Goal: Task Accomplishment & Management: Manage account settings

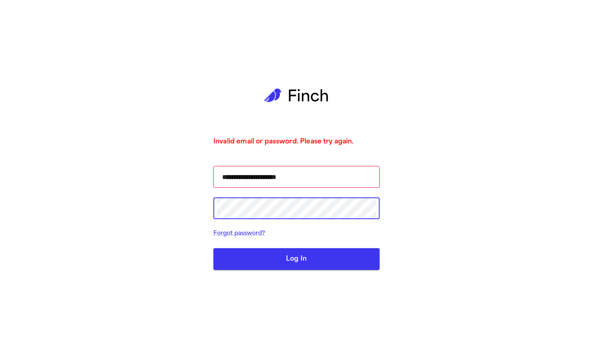
click at [296, 259] on button "Log In" at bounding box center [296, 259] width 166 height 22
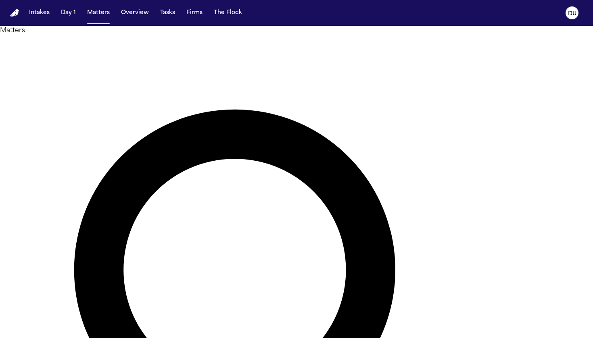
type input "*******"
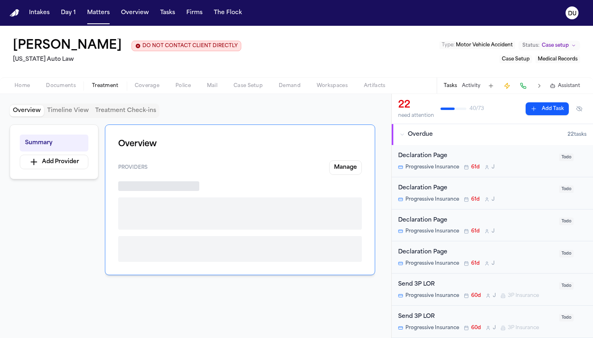
click at [107, 88] on span "Treatment" at bounding box center [105, 86] width 27 height 6
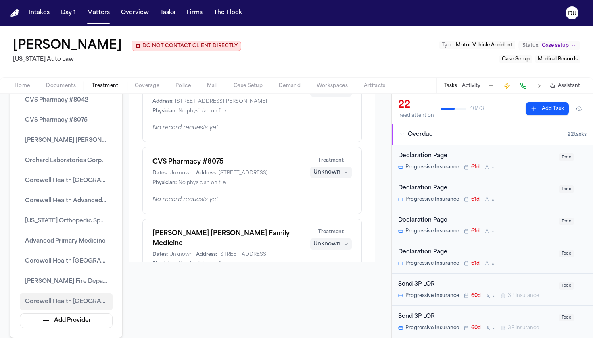
click at [59, 300] on span "Corewell Health [GEOGRAPHIC_DATA]" at bounding box center [66, 302] width 82 height 10
click at [69, 301] on span "Corewell Health [GEOGRAPHIC_DATA]" at bounding box center [66, 302] width 82 height 10
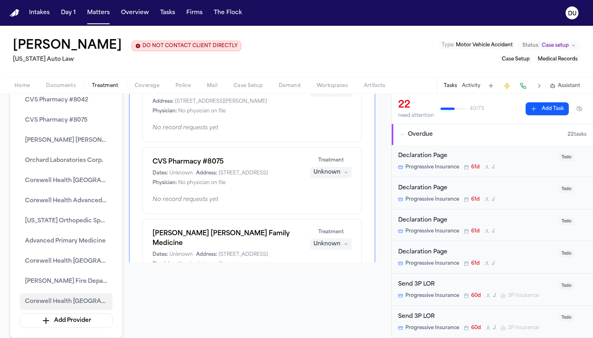
click at [69, 301] on span "Corewell Health [GEOGRAPHIC_DATA]" at bounding box center [66, 302] width 82 height 10
click at [56, 295] on button "Corewell Health [GEOGRAPHIC_DATA]" at bounding box center [66, 302] width 93 height 17
click at [34, 300] on span "Corewell Health [GEOGRAPHIC_DATA]" at bounding box center [66, 302] width 82 height 10
click at [69, 307] on button "Corewell Health [GEOGRAPHIC_DATA]" at bounding box center [66, 302] width 93 height 17
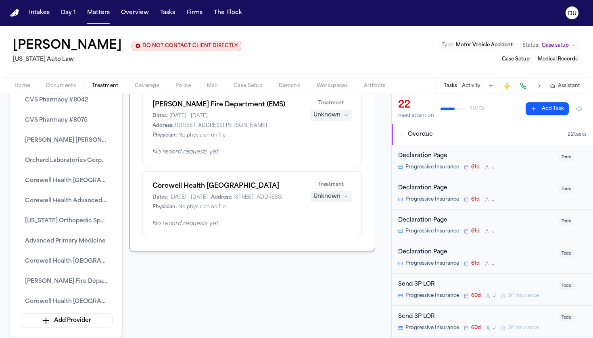
scroll to position [663, 0]
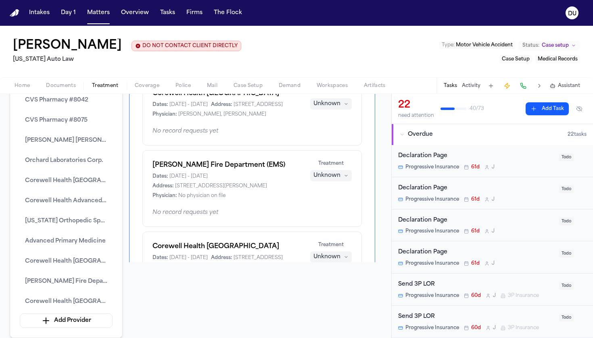
click at [208, 108] on span "[DATE] - [DATE]" at bounding box center [188, 105] width 38 height 6
click at [225, 98] on h1 "Corewell Health [GEOGRAPHIC_DATA]" at bounding box center [226, 94] width 148 height 10
click at [455, 88] on button "Tasks" at bounding box center [450, 86] width 13 height 6
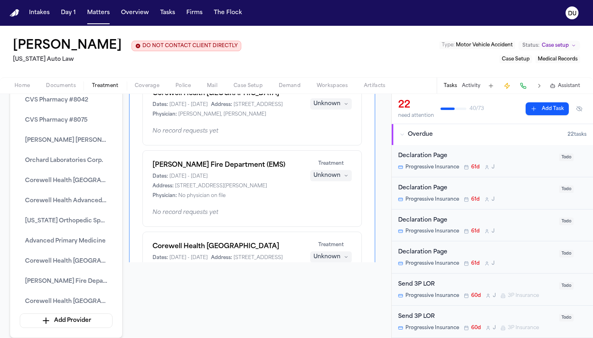
click at [455, 88] on button "Tasks" at bounding box center [450, 86] width 13 height 6
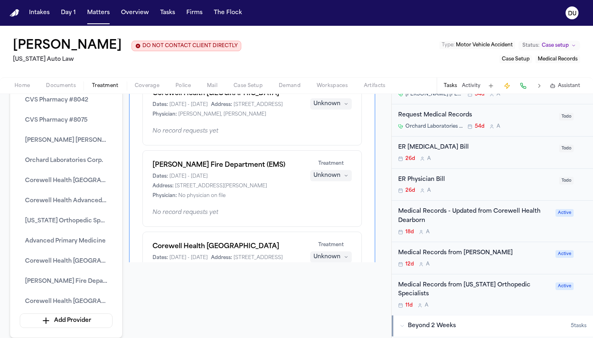
scroll to position [551, 0]
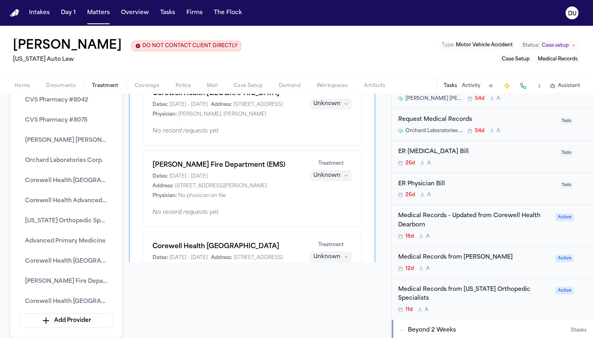
click at [467, 160] on div "26d A" at bounding box center [476, 163] width 156 height 6
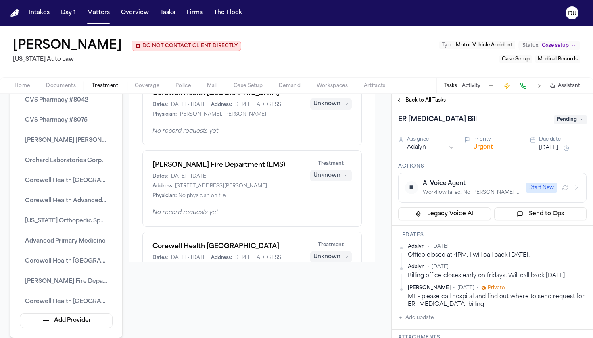
click at [572, 123] on span "Pending" at bounding box center [570, 120] width 32 height 10
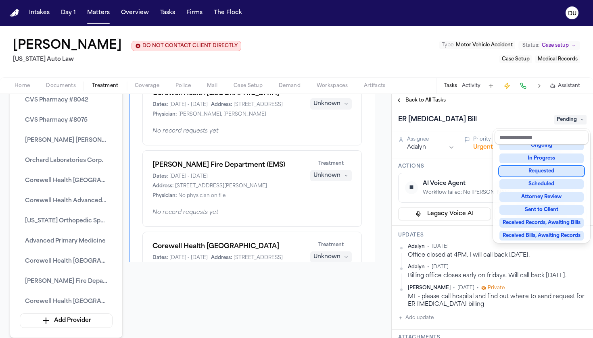
click at [546, 173] on div "Requested" at bounding box center [541, 172] width 84 height 10
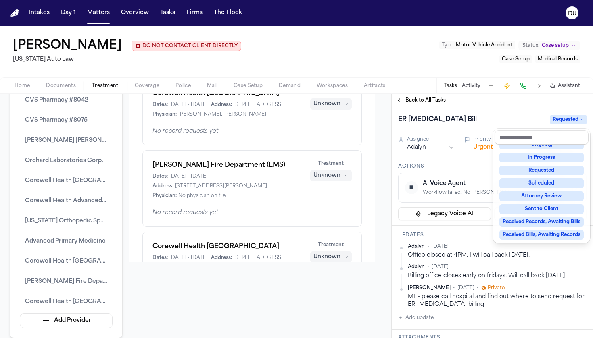
scroll to position [51, 0]
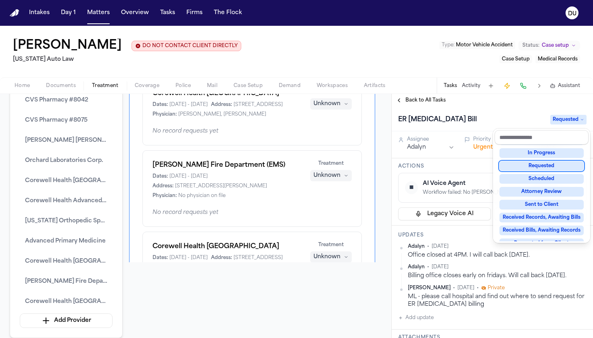
click at [555, 163] on div "Requested" at bounding box center [541, 166] width 84 height 10
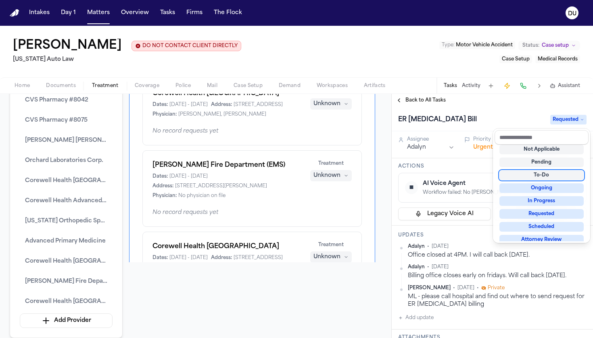
click at [463, 166] on div "ER [MEDICAL_DATA] Bill Requested Assignee Adalyn Priority Urgent Due date [DATE…" at bounding box center [492, 223] width 201 height 232
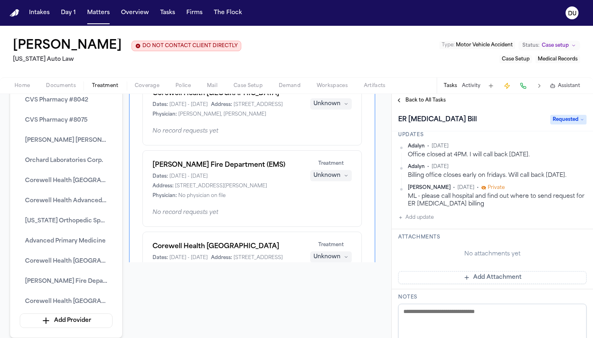
scroll to position [101, 0]
click at [478, 279] on button "Add Attachment" at bounding box center [492, 277] width 188 height 13
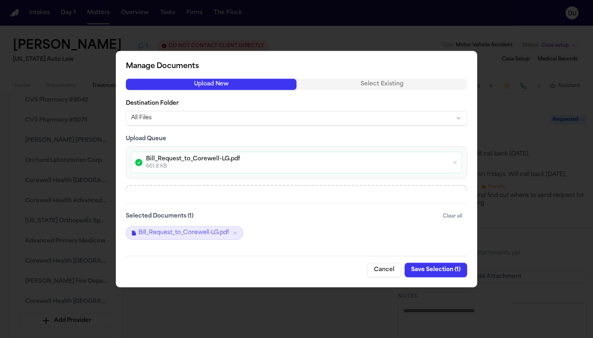
click at [431, 270] on button "Save Selection ( 1 )" at bounding box center [436, 270] width 63 height 15
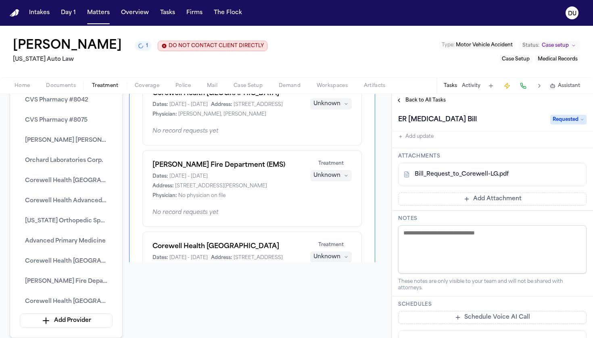
scroll to position [178, 0]
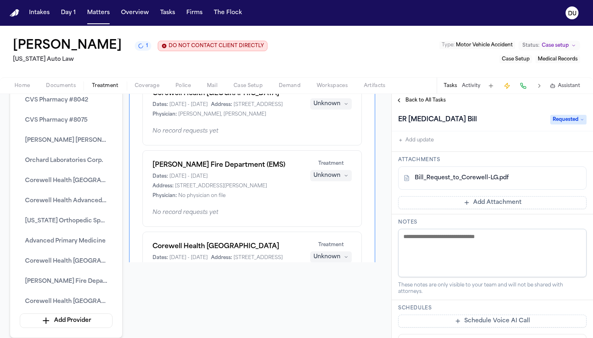
click at [445, 245] on textarea at bounding box center [492, 253] width 188 height 48
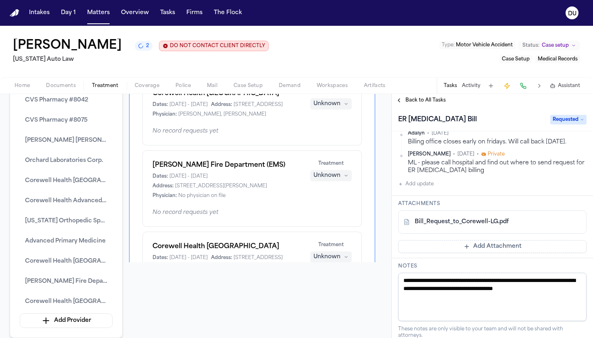
click at [426, 300] on textarea "**********" at bounding box center [492, 297] width 188 height 48
click at [484, 300] on textarea "**********" at bounding box center [492, 297] width 188 height 48
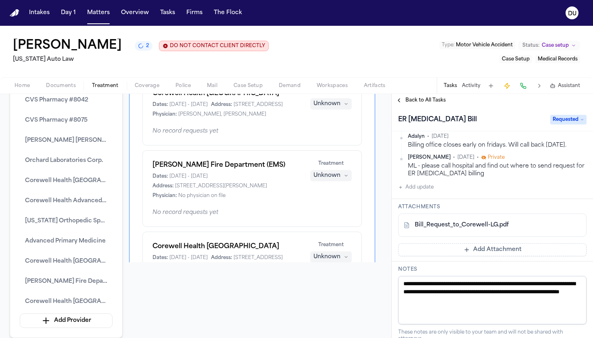
drag, startPoint x: 541, startPoint y: 308, endPoint x: 395, endPoint y: 280, distance: 149.0
click at [395, 280] on div "**********" at bounding box center [492, 305] width 201 height 86
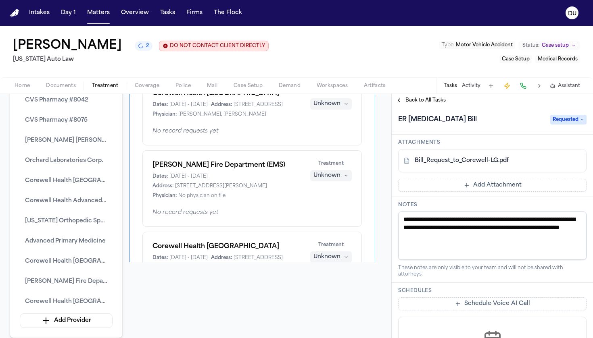
scroll to position [251, 0]
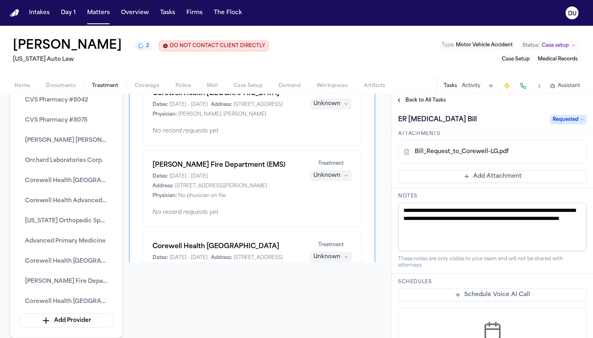
type textarea "**********"
click at [576, 260] on div "These notes are only visible to your team and will not be shared with attorneys." at bounding box center [492, 262] width 188 height 13
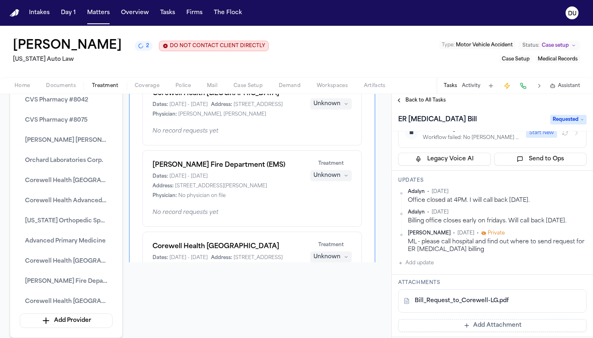
scroll to position [112, 0]
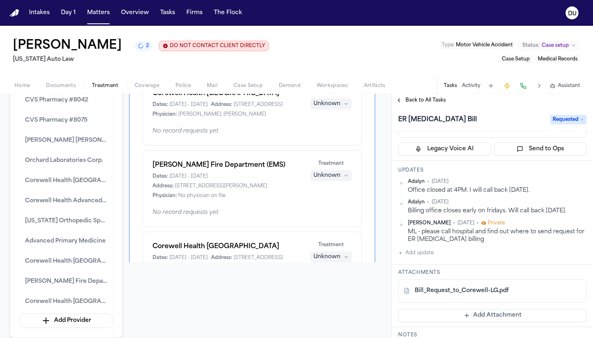
click at [405, 100] on span "Back to All Tasks" at bounding box center [425, 100] width 40 height 6
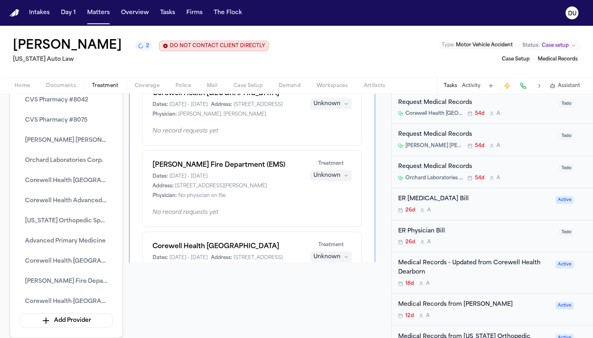
scroll to position [499, 0]
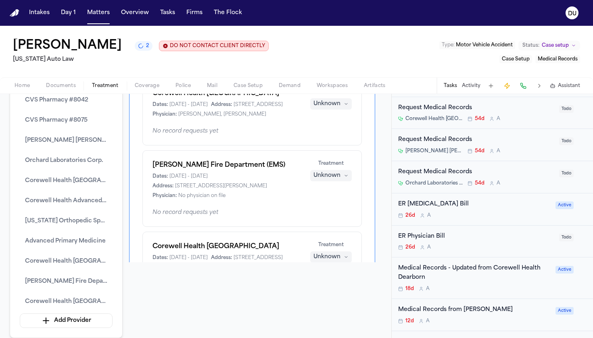
click at [451, 200] on div "ER [MEDICAL_DATA] Bill" at bounding box center [474, 204] width 152 height 9
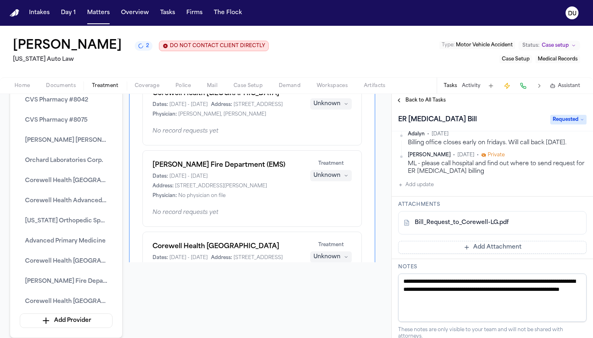
scroll to position [186, 0]
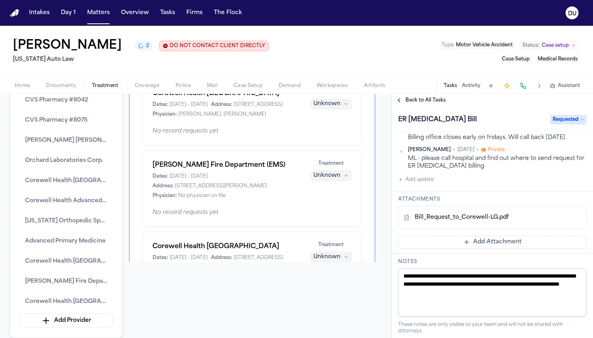
drag, startPoint x: 528, startPoint y: 294, endPoint x: 399, endPoint y: 277, distance: 129.8
click at [399, 277] on textarea "**********" at bounding box center [492, 293] width 188 height 48
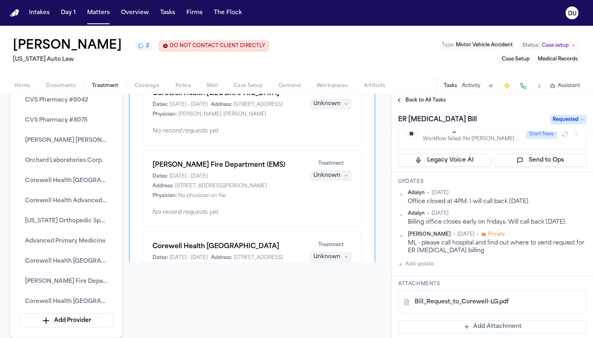
scroll to position [59, 0]
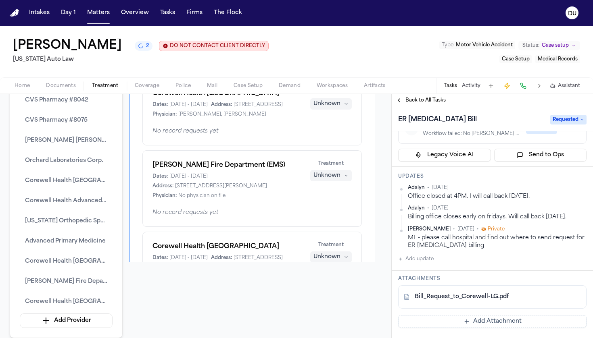
click at [427, 261] on button "Add update" at bounding box center [415, 260] width 35 height 10
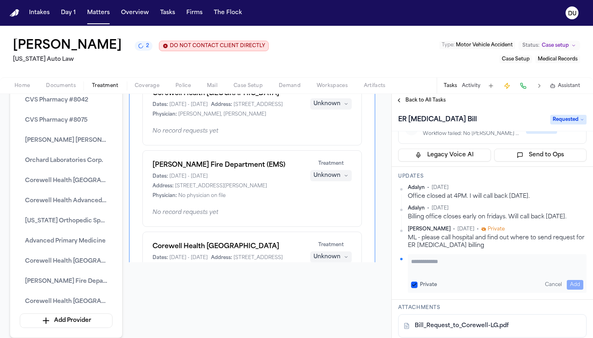
click at [450, 265] on textarea "Add your update" at bounding box center [497, 266] width 172 height 16
click at [416, 285] on button "Private" at bounding box center [414, 285] width 6 height 6
click at [430, 263] on textarea "Add your update" at bounding box center [497, 266] width 172 height 16
click at [430, 261] on textarea "Add your update" at bounding box center [497, 266] width 172 height 16
paste textarea "**********"
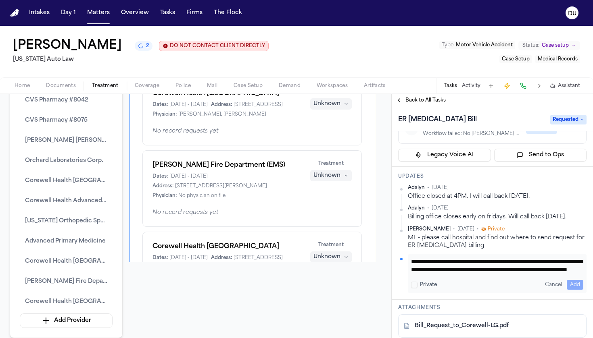
scroll to position [8, 0]
type textarea "**********"
click at [577, 282] on button "Add" at bounding box center [575, 285] width 17 height 10
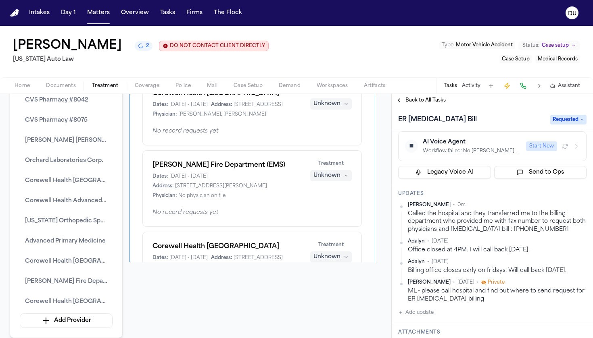
scroll to position [62, 0]
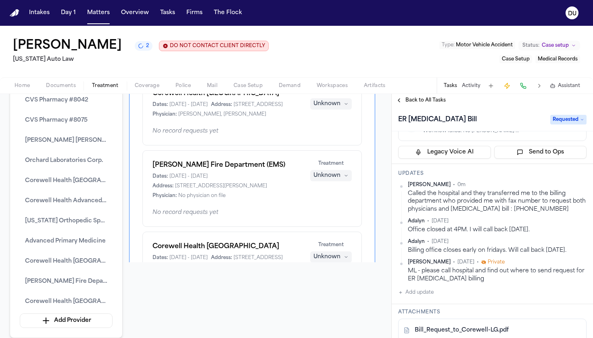
click at [403, 104] on button "Back to All Tasks" at bounding box center [421, 100] width 58 height 6
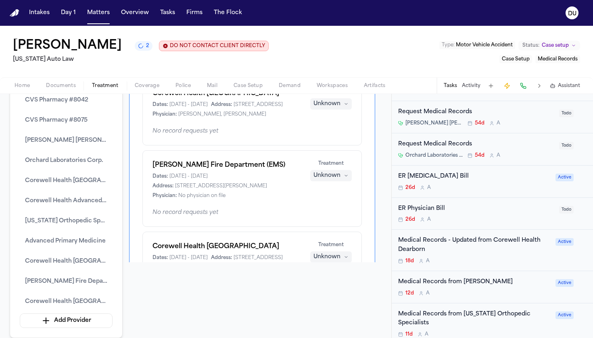
scroll to position [537, 0]
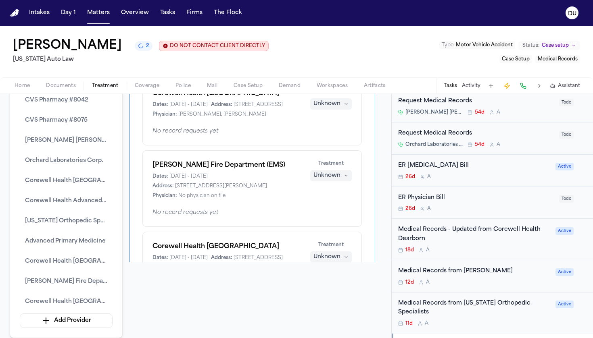
click at [440, 194] on div "ER Physician Bill" at bounding box center [476, 198] width 156 height 9
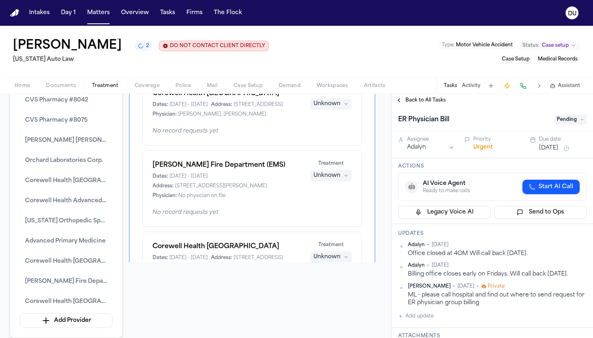
click at [569, 114] on div "ER Physician [PERSON_NAME]" at bounding box center [492, 119] width 201 height 25
click at [569, 122] on span "Pending" at bounding box center [570, 120] width 32 height 10
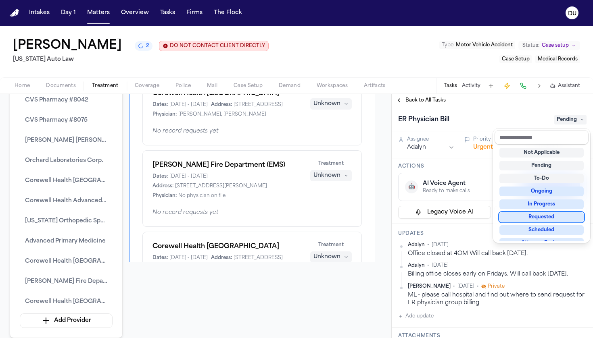
click at [542, 216] on div "Requested" at bounding box center [541, 218] width 84 height 10
click at [420, 316] on div "ER Physician [PERSON_NAME] Requested Assignee [PERSON_NAME] Urgent Due date [DA…" at bounding box center [492, 223] width 201 height 232
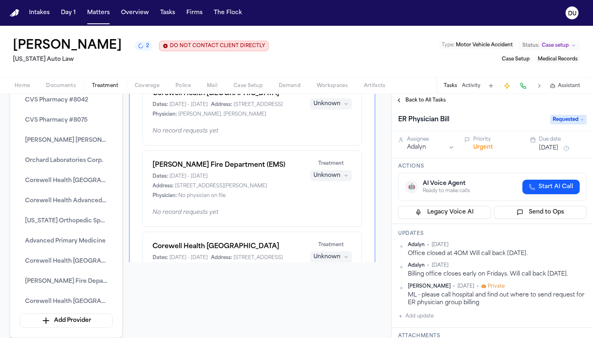
click at [415, 321] on button "Add update" at bounding box center [415, 317] width 35 height 10
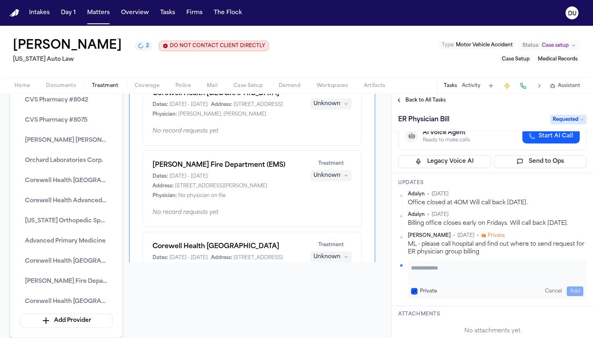
scroll to position [52, 0]
click at [413, 289] on button "Private" at bounding box center [414, 291] width 6 height 6
click at [437, 265] on textarea "Add your update" at bounding box center [497, 271] width 172 height 16
type textarea "*"
paste textarea "**********"
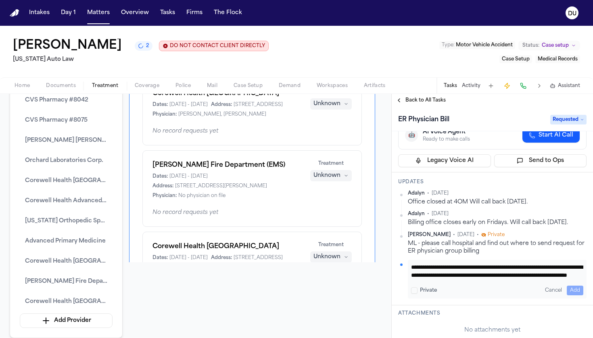
scroll to position [8, 0]
type textarea "**********"
click at [575, 288] on button "Add" at bounding box center [575, 291] width 17 height 10
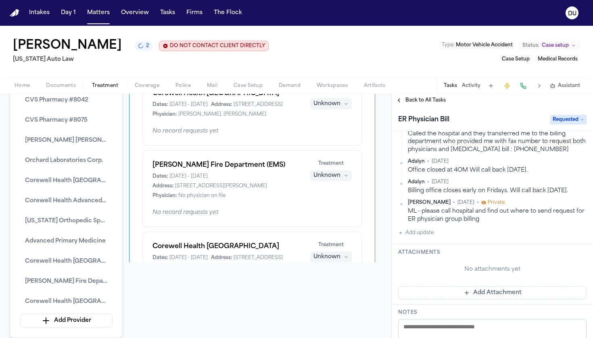
scroll to position [122, 0]
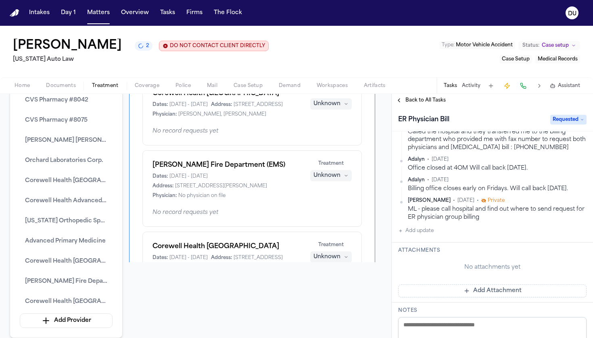
click at [514, 292] on button "Add Attachment" at bounding box center [492, 291] width 188 height 13
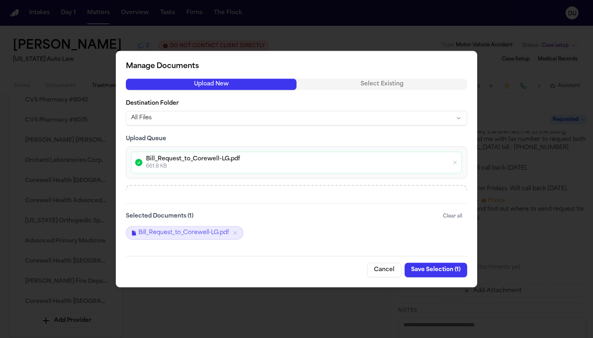
click at [440, 269] on button "Save Selection ( 1 )" at bounding box center [436, 270] width 63 height 15
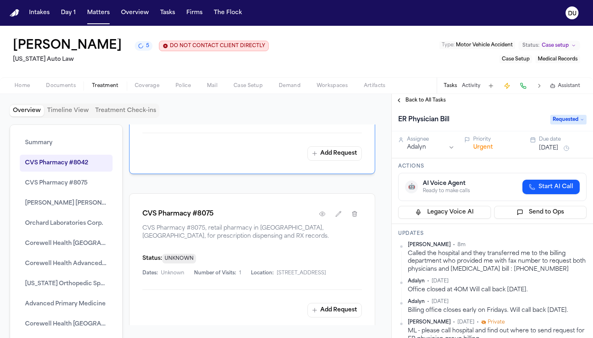
scroll to position [0, 0]
click at [558, 148] on button "[DATE]" at bounding box center [548, 148] width 19 height 8
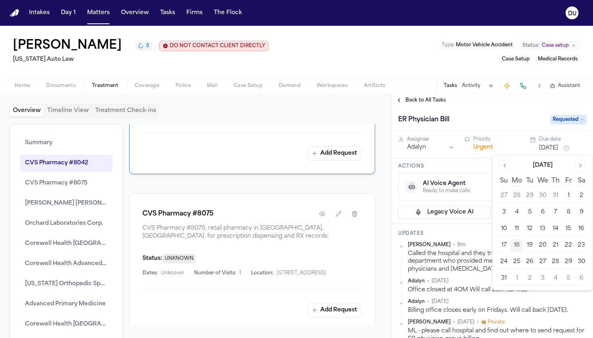
click at [557, 246] on button "21" at bounding box center [555, 245] width 13 height 13
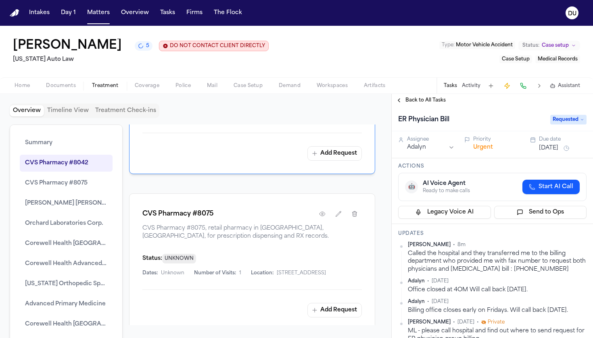
click at [406, 106] on div "Back to All Tasks" at bounding box center [492, 100] width 201 height 13
click at [413, 103] on span "Back to All Tasks" at bounding box center [425, 100] width 40 height 6
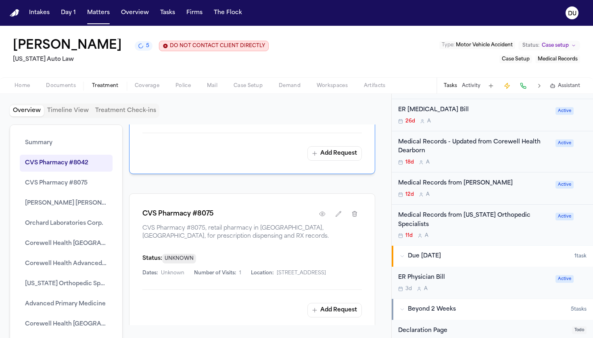
scroll to position [508, 0]
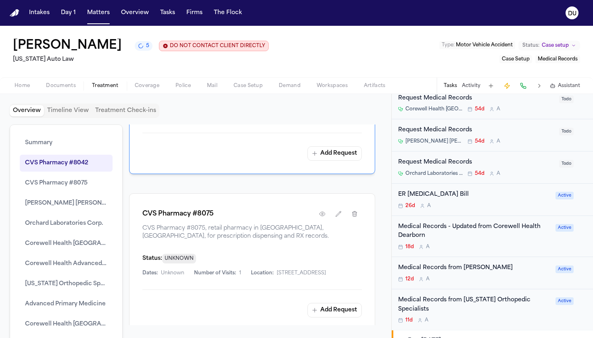
click at [443, 190] on div "ER [MEDICAL_DATA] Bill" at bounding box center [474, 194] width 152 height 9
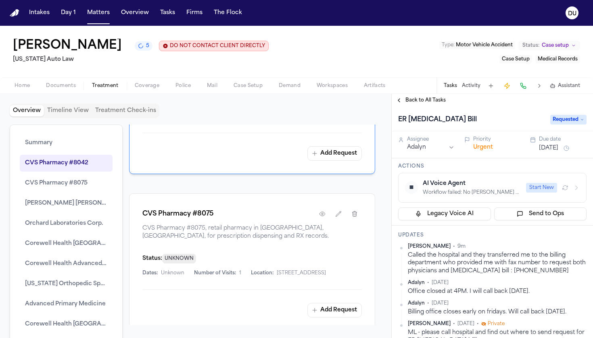
click at [558, 147] on button "[DATE]" at bounding box center [548, 148] width 19 height 8
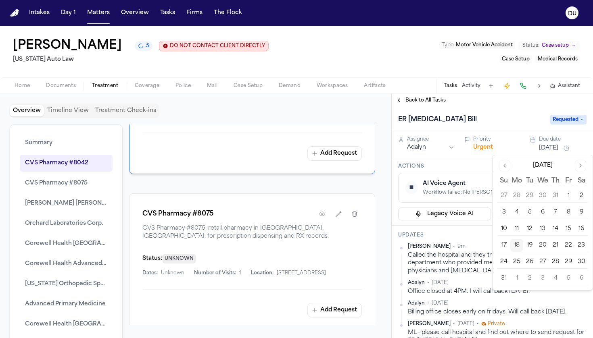
click at [553, 246] on button "21" at bounding box center [555, 245] width 13 height 13
click at [556, 247] on button "21" at bounding box center [555, 245] width 13 height 13
click at [465, 168] on h3 "Actions" at bounding box center [492, 166] width 188 height 6
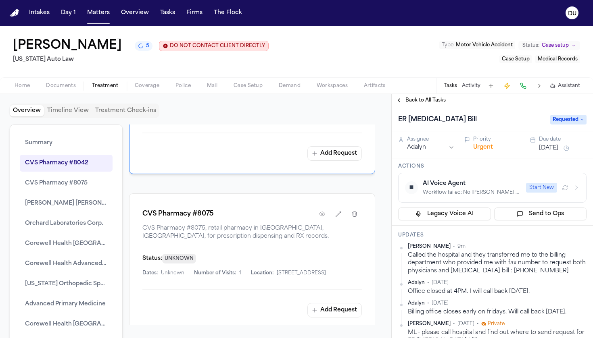
click at [402, 101] on button "Back to All Tasks" at bounding box center [421, 100] width 58 height 6
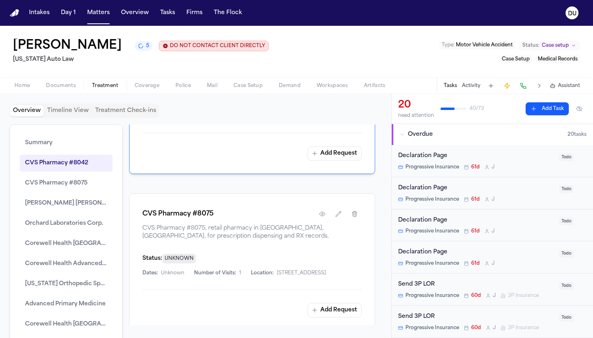
click at [17, 17] on img "Home" at bounding box center [15, 13] width 10 height 8
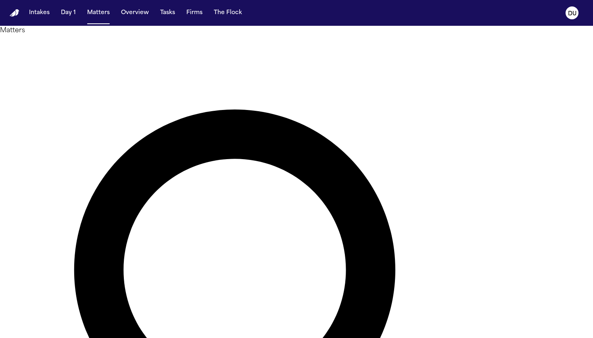
drag, startPoint x: 245, startPoint y: 45, endPoint x: 201, endPoint y: 45, distance: 44.4
click at [201, 45] on div "******* Overview Add Matter" at bounding box center [296, 341] width 593 height 612
paste input "*****"
type input "**********"
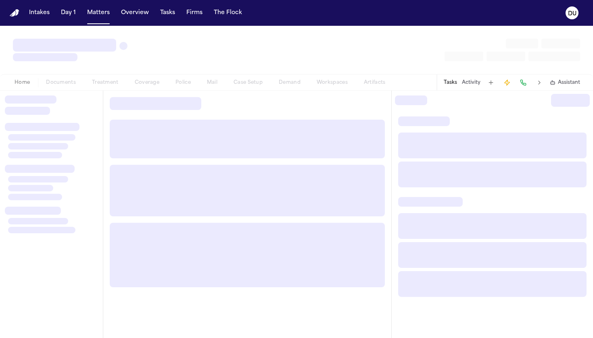
click at [81, 92] on div at bounding box center [51, 215] width 103 height 248
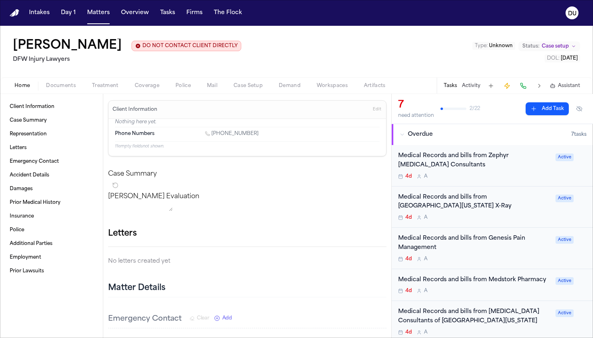
click at [478, 174] on div "4d A" at bounding box center [474, 176] width 152 height 6
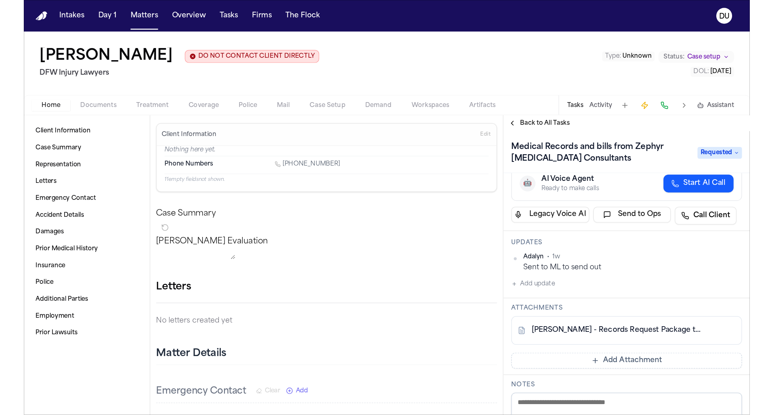
scroll to position [49, 0]
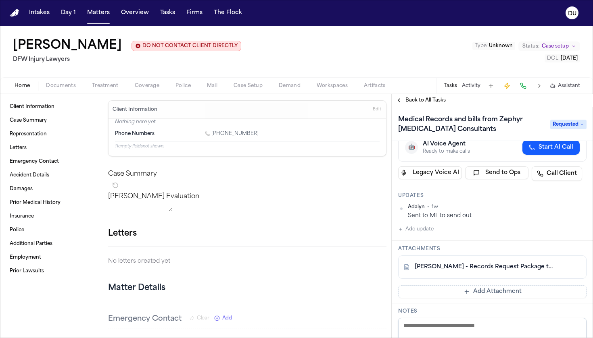
click at [503, 268] on link "[PERSON_NAME] - Records Request Package to Zephyr [MEDICAL_DATA] - [DATE]" at bounding box center [484, 267] width 139 height 8
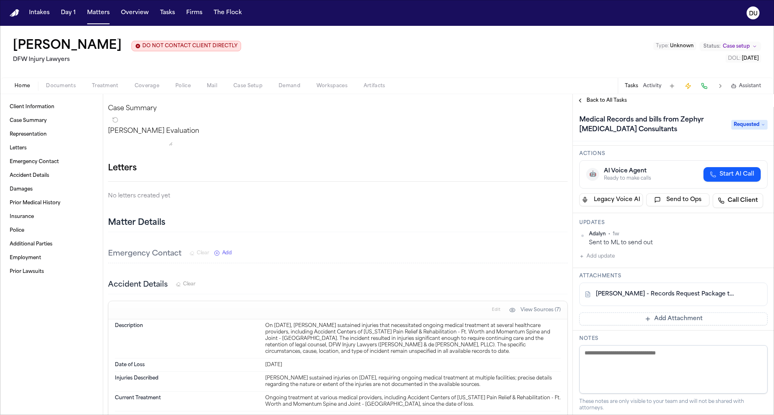
scroll to position [122, 0]
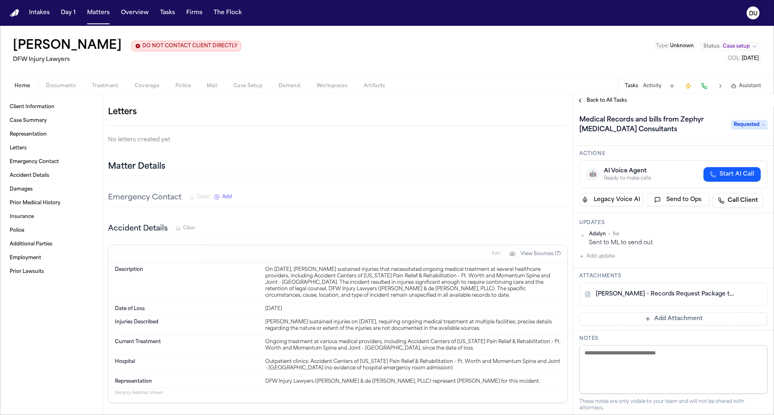
click at [592, 293] on link "[PERSON_NAME] - Records Request Package to Zephyr [MEDICAL_DATA] - [DATE]" at bounding box center [665, 294] width 139 height 8
click at [592, 127] on span "Requested" at bounding box center [750, 125] width 36 height 10
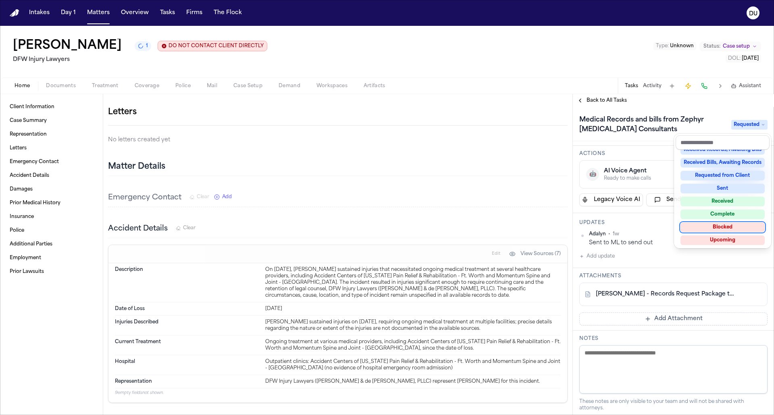
scroll to position [123, 0]
click at [592, 100] on div "Back to All Tasks Medical Records and bills from Zephyr [MEDICAL_DATA] Consulta…" at bounding box center [673, 254] width 201 height 321
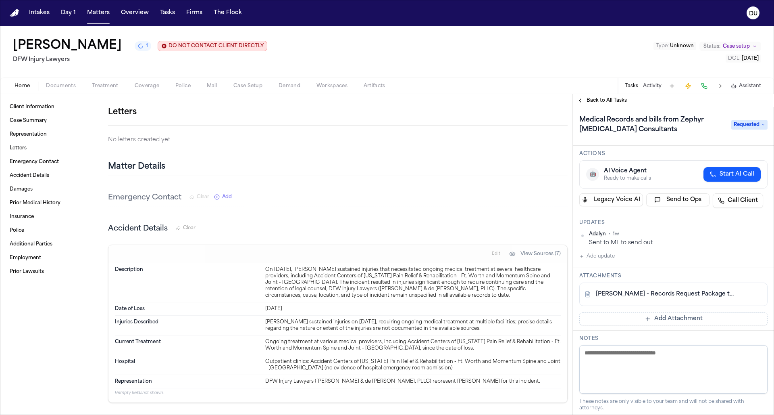
click at [592, 102] on span "Back to All Tasks" at bounding box center [607, 100] width 40 height 6
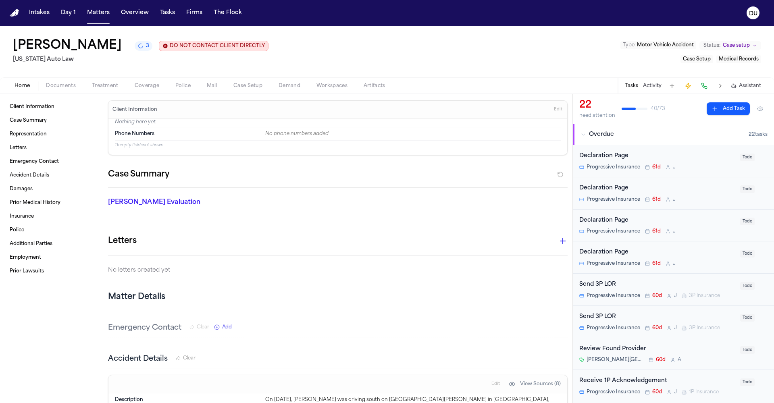
scroll to position [51, 0]
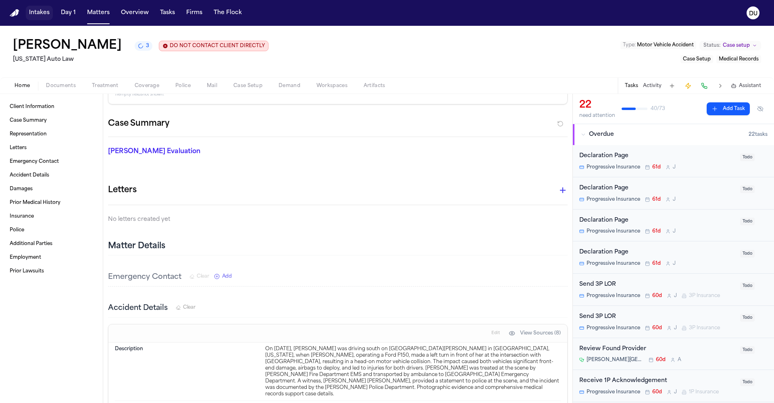
click at [35, 13] on button "Intakes" at bounding box center [39, 13] width 27 height 15
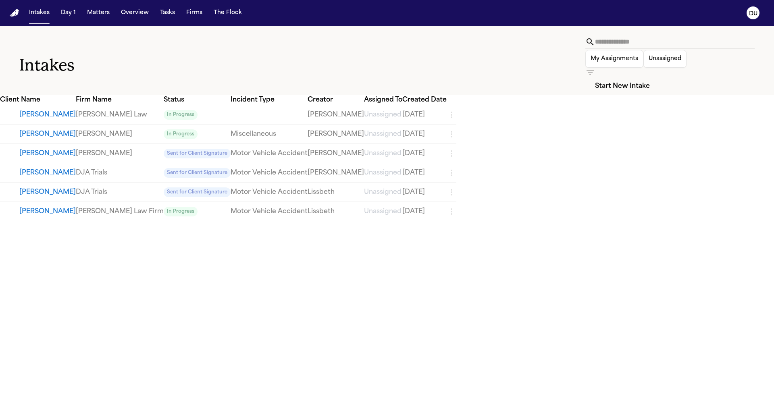
click at [15, 11] on img "Home" at bounding box center [15, 13] width 10 height 8
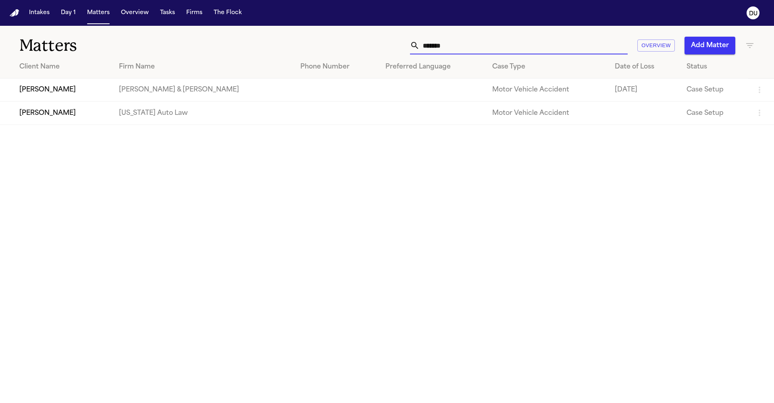
drag, startPoint x: 463, startPoint y: 49, endPoint x: 382, endPoint y: 56, distance: 82.2
click at [382, 56] on div "Matters ******* Overview Add Matter Client Name Firm Name Phone Number Preferre…" at bounding box center [387, 75] width 774 height 99
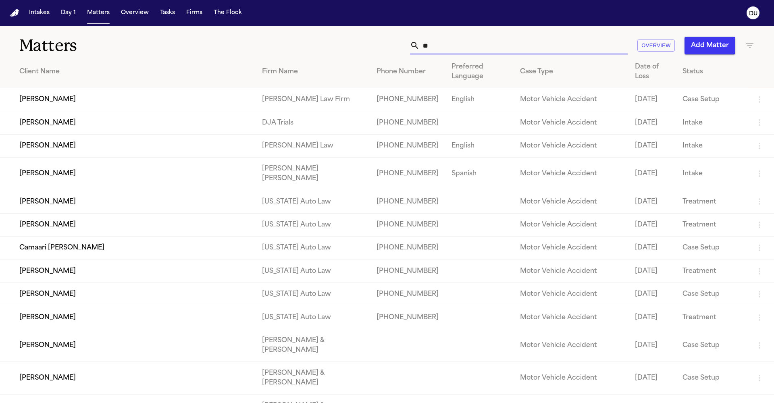
type input "*"
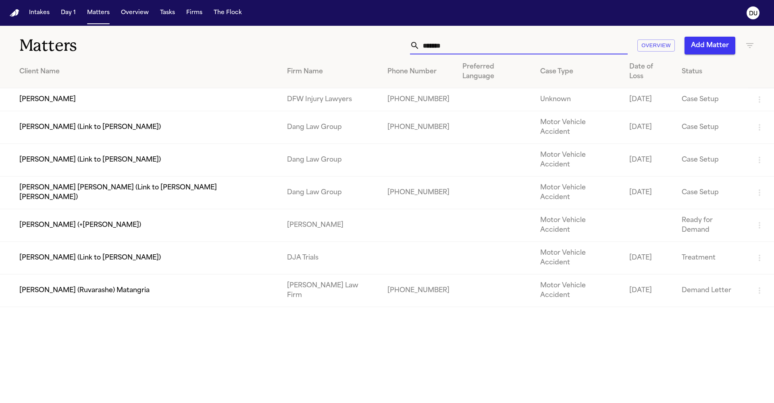
type input "*******"
click at [221, 88] on td "[PERSON_NAME]" at bounding box center [140, 99] width 281 height 23
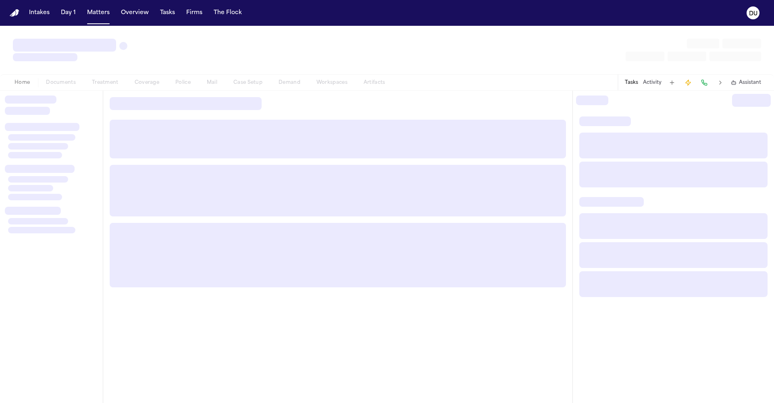
click at [221, 86] on div "Home Documents Treatment Coverage Police Mail Case Setup Demand Workspaces Arti…" at bounding box center [199, 83] width 387 height 10
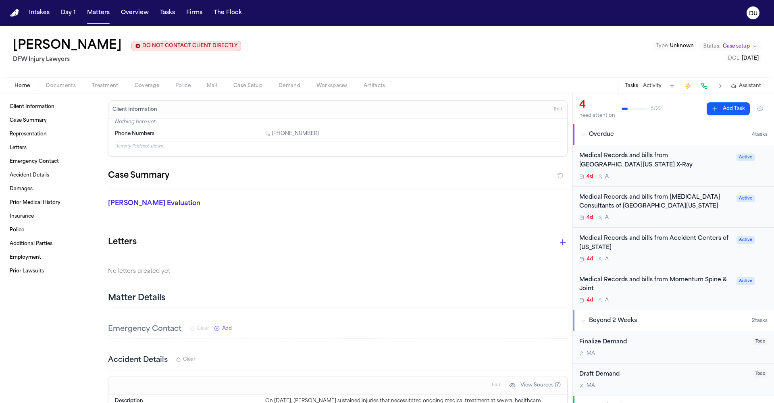
click at [661, 256] on div "4d A" at bounding box center [656, 259] width 152 height 6
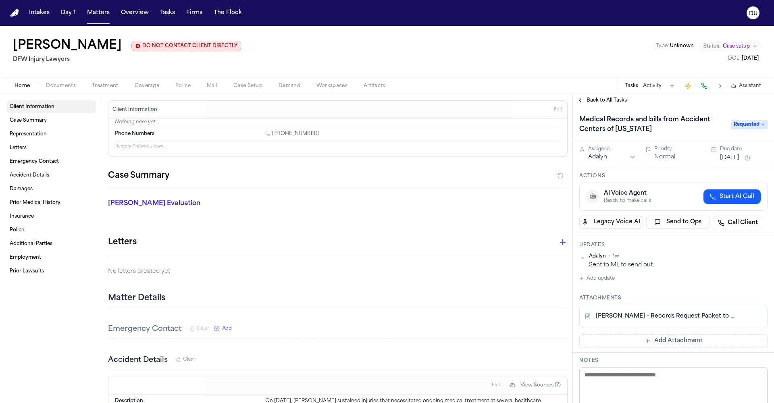
click at [34, 106] on span "Client Information" at bounding box center [32, 107] width 45 height 6
click at [40, 110] on span "Client Information" at bounding box center [32, 107] width 45 height 6
click at [17, 109] on span "Client Information" at bounding box center [32, 107] width 45 height 6
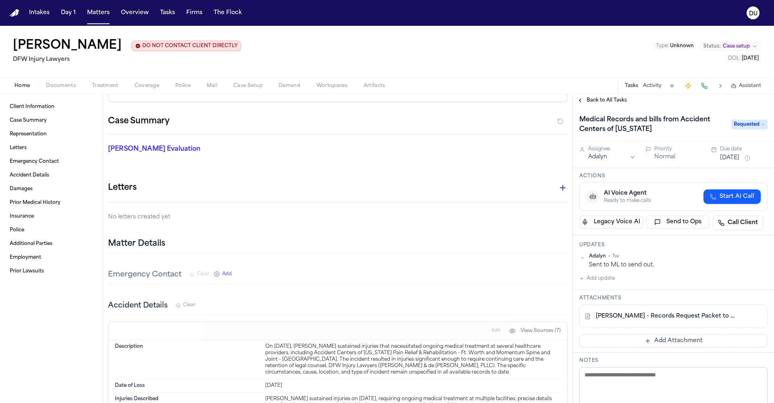
scroll to position [97, 0]
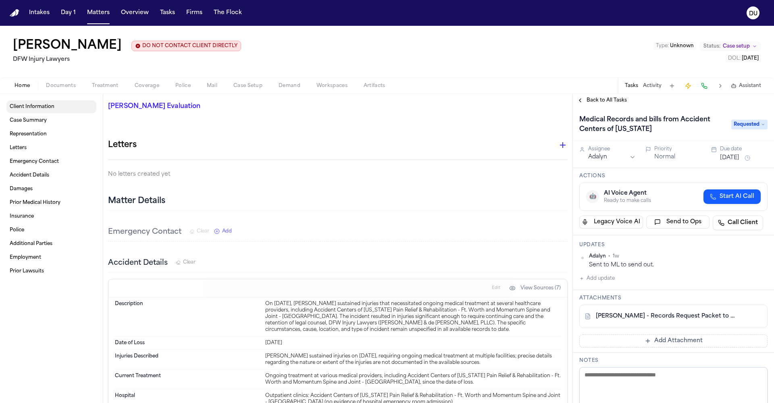
click at [26, 102] on link "Client Information" at bounding box center [51, 106] width 90 height 13
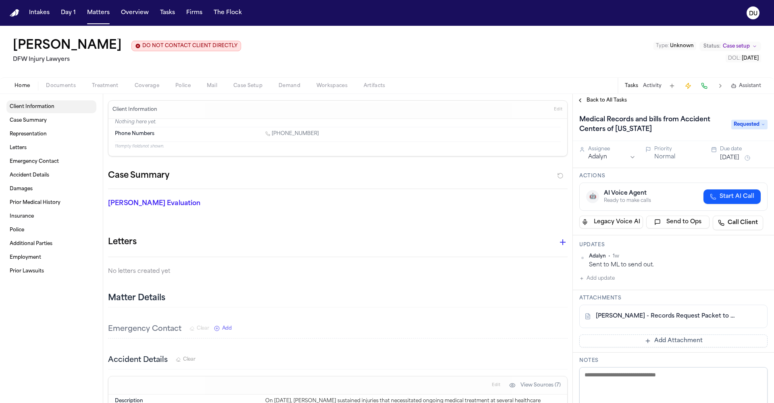
click at [26, 102] on link "Client Information" at bounding box center [51, 106] width 90 height 13
click at [38, 113] on link "Client Information" at bounding box center [51, 106] width 90 height 13
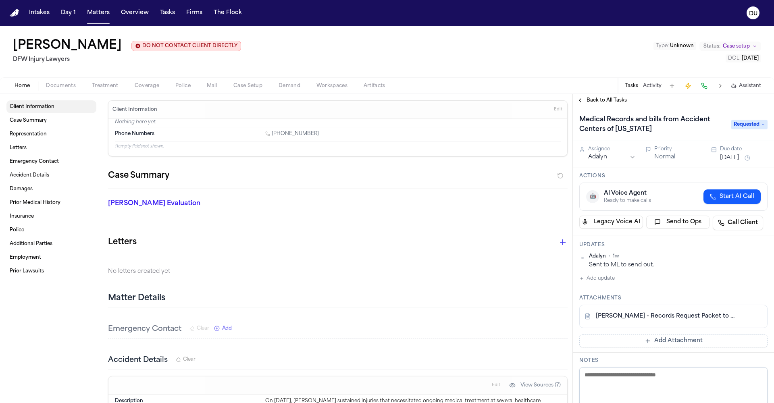
drag, startPoint x: 38, startPoint y: 110, endPoint x: 169, endPoint y: 195, distance: 156.1
click at [48, 110] on span "Client Information" at bounding box center [32, 107] width 45 height 6
click at [664, 316] on link "L. Gray - Records Request Packet to Accident Centers of Texas - 5.1.25" at bounding box center [665, 317] width 139 height 8
click at [759, 123] on span "Requested" at bounding box center [750, 125] width 36 height 10
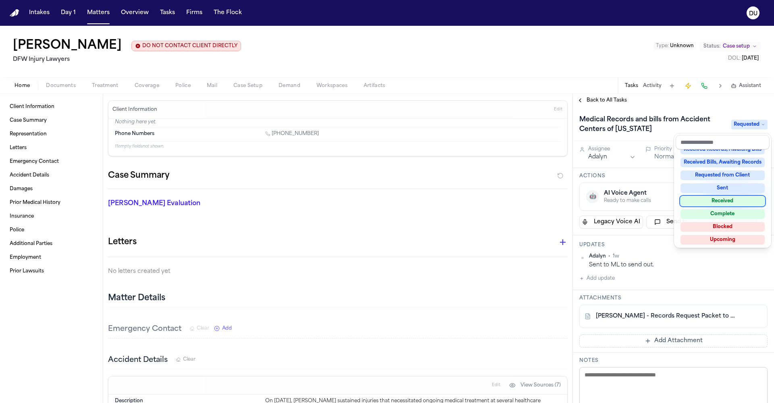
scroll to position [119, 0]
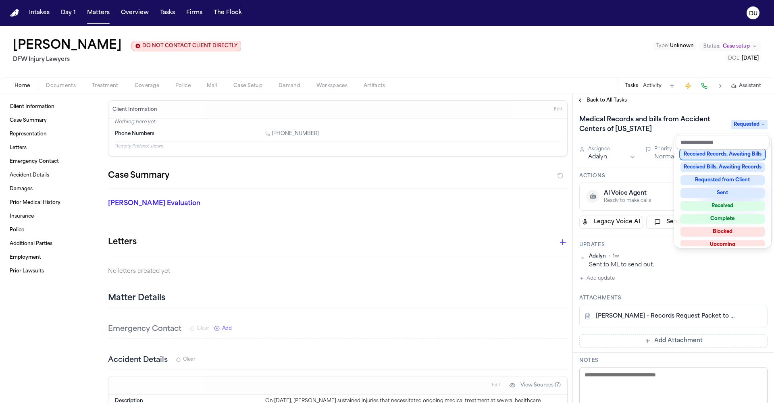
click at [640, 163] on div "Medical Records and bills from Accident Centers of Texas Requested Assignee Ada…" at bounding box center [673, 255] width 201 height 296
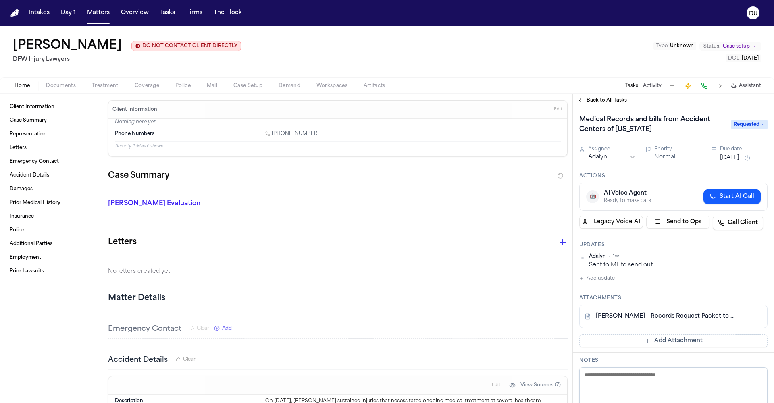
click at [607, 282] on button "Add update" at bounding box center [597, 279] width 35 height 10
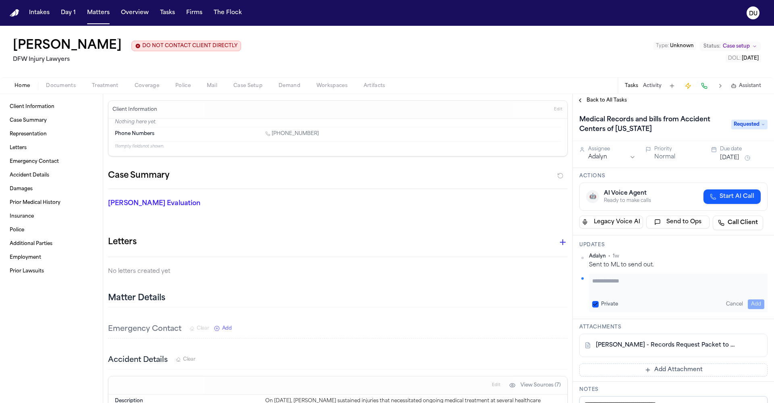
click at [607, 282] on textarea "Add your update" at bounding box center [678, 285] width 172 height 16
type textarea "**********"
click at [754, 305] on button "Add" at bounding box center [756, 305] width 17 height 10
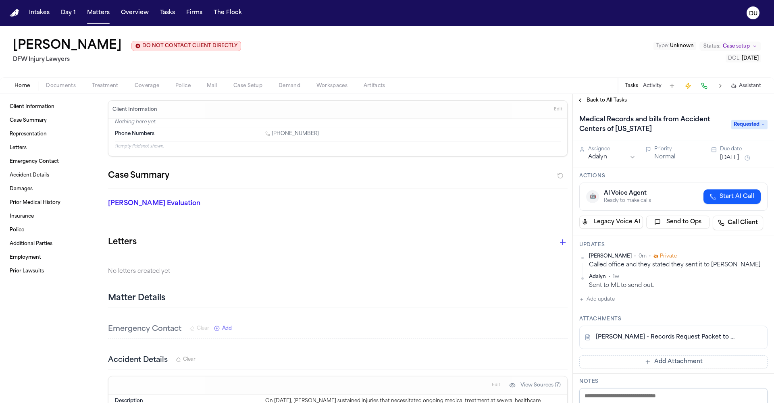
click at [600, 100] on span "Back to All Tasks" at bounding box center [607, 100] width 40 height 6
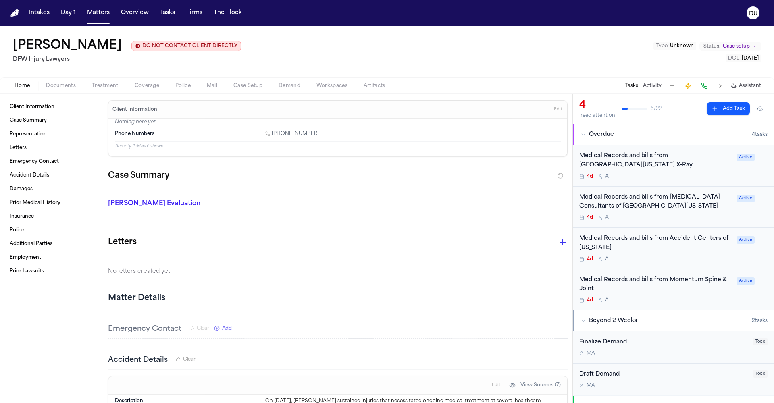
click at [656, 276] on div "Medical Records and bills from Momentum Spine & Joint" at bounding box center [656, 285] width 152 height 19
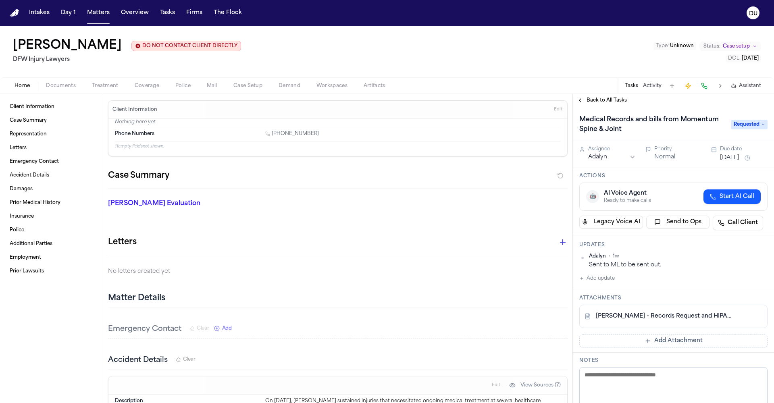
click at [584, 280] on icon "button" at bounding box center [582, 278] width 5 height 5
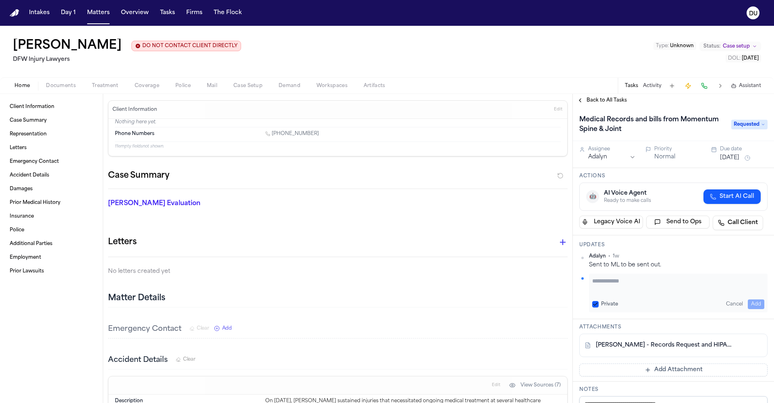
click at [631, 292] on textarea "Add your update" at bounding box center [678, 285] width 172 height 16
type textarea "**********"
click at [759, 303] on button "Add" at bounding box center [756, 305] width 17 height 10
click at [588, 101] on span "Back to All Tasks" at bounding box center [607, 100] width 40 height 6
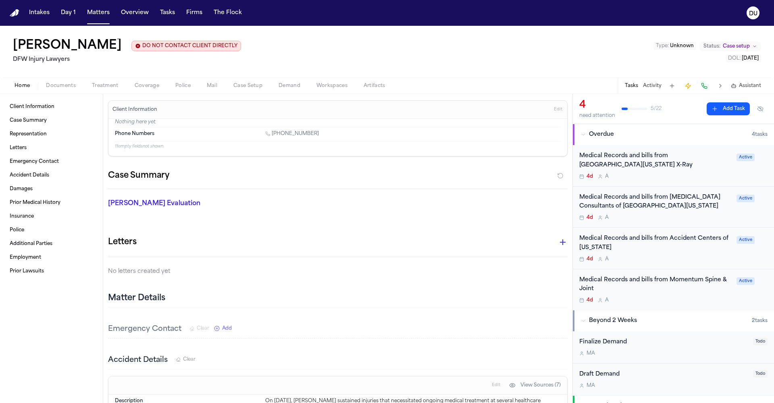
click at [632, 152] on div "Medical Records and bills from [GEOGRAPHIC_DATA][US_STATE] X-Ray" at bounding box center [656, 161] width 152 height 19
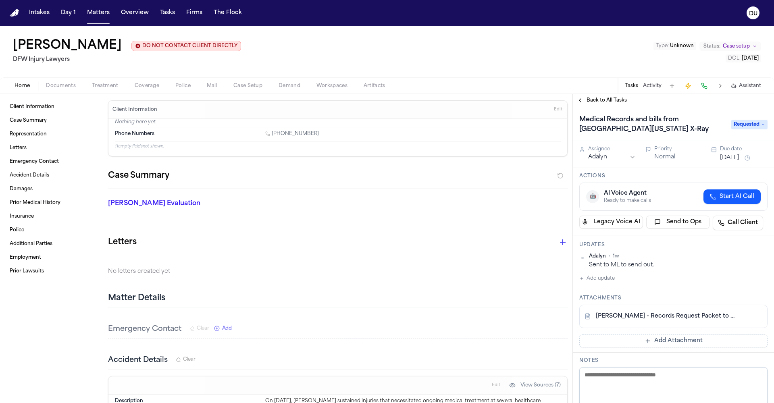
click at [599, 280] on button "Add update" at bounding box center [597, 279] width 35 height 10
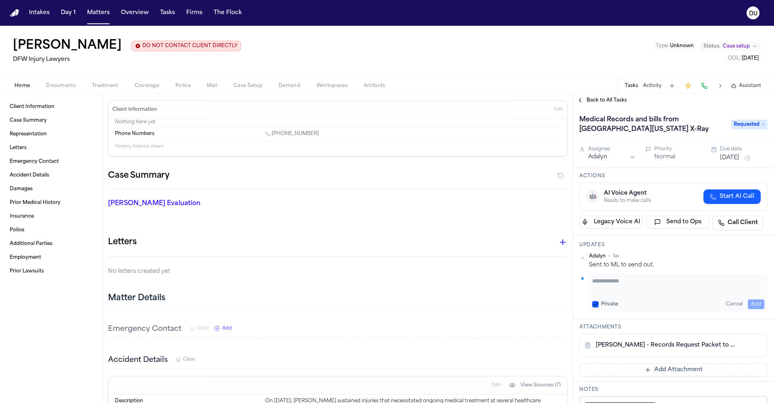
click at [626, 284] on textarea "Add your update" at bounding box center [678, 285] width 172 height 16
type textarea "**********"
click at [756, 302] on button "Add" at bounding box center [756, 305] width 17 height 10
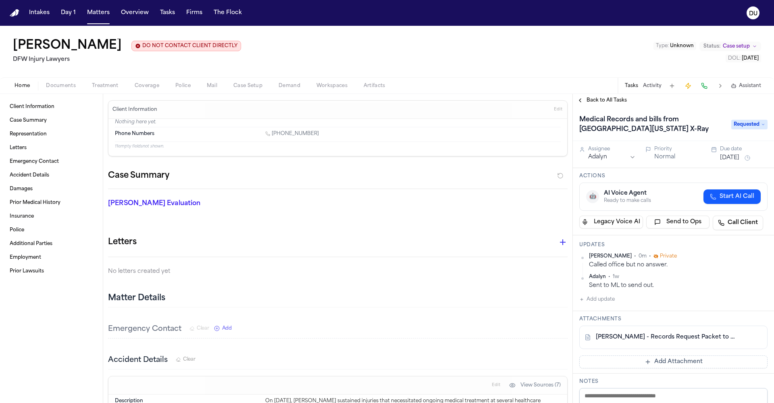
click at [16, 11] on img "Home" at bounding box center [15, 13] width 10 height 8
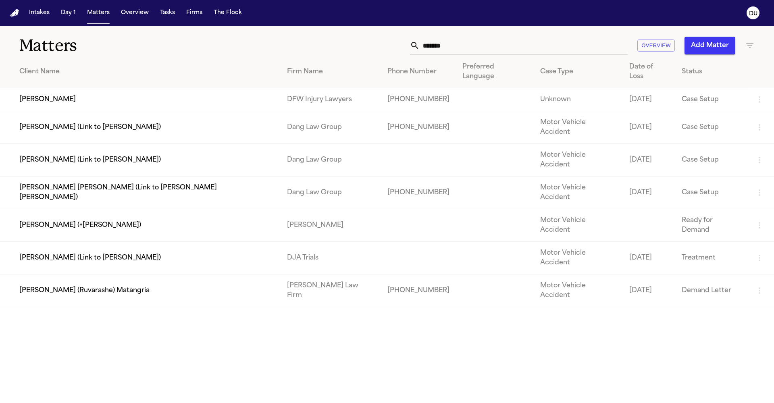
click at [538, 43] on input "*******" at bounding box center [524, 46] width 208 height 18
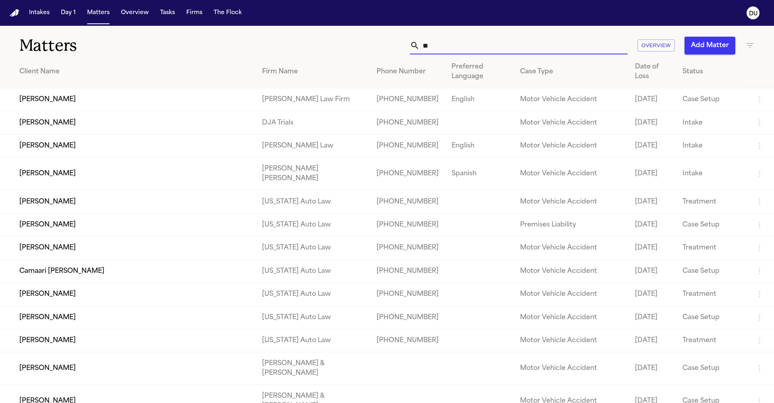
type input "*"
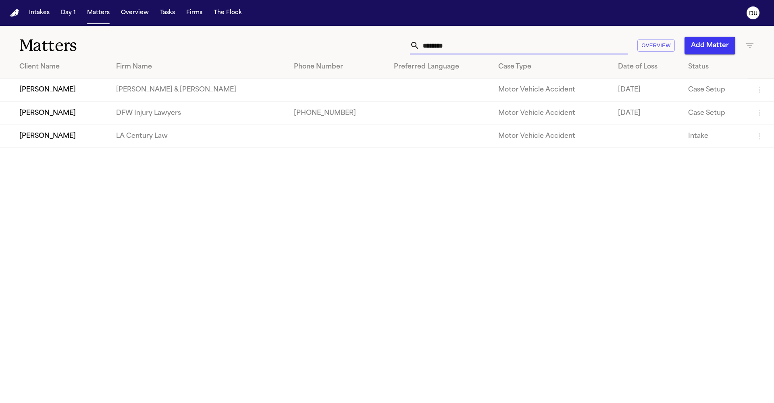
type input "*******"
click at [329, 114] on td "[PHONE_NUMBER]" at bounding box center [338, 113] width 100 height 23
click at [81, 121] on td "[PERSON_NAME]" at bounding box center [55, 113] width 110 height 23
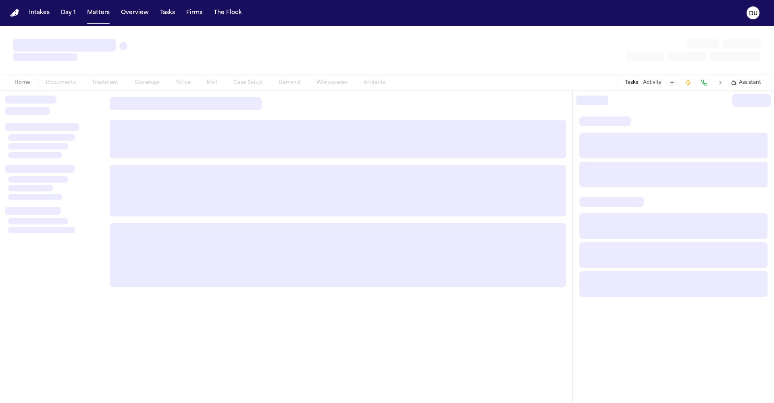
click at [81, 121] on div at bounding box center [51, 247] width 103 height 313
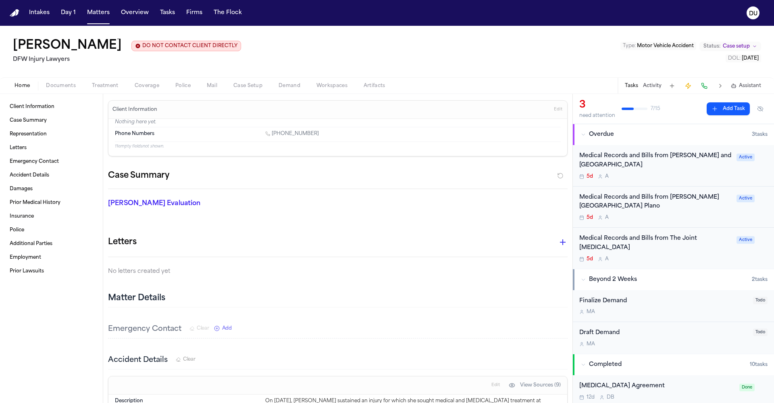
click at [663, 152] on div "Medical Records and Bills from Baylor Scott and White Pain Management Center" at bounding box center [656, 161] width 152 height 19
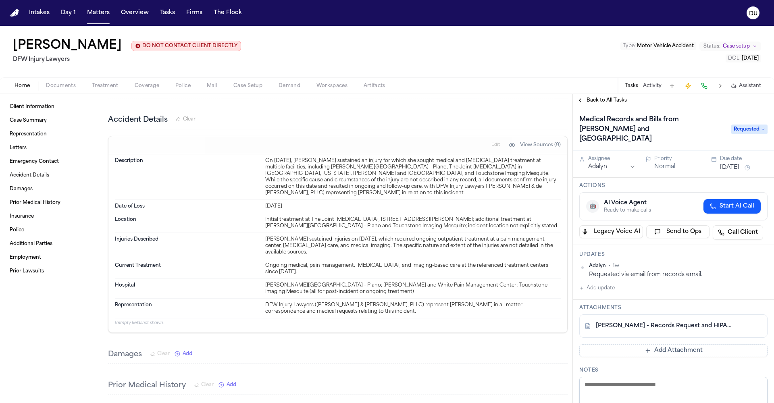
scroll to position [246, 0]
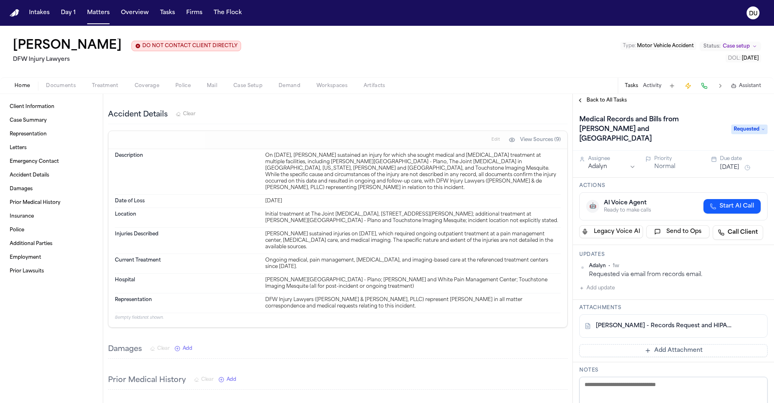
click at [621, 322] on link "V. Hansken - Records Request and HIPAA Release to Baylor Scott & White Pain Man…" at bounding box center [665, 326] width 139 height 8
click at [601, 284] on button "Add update" at bounding box center [597, 289] width 35 height 10
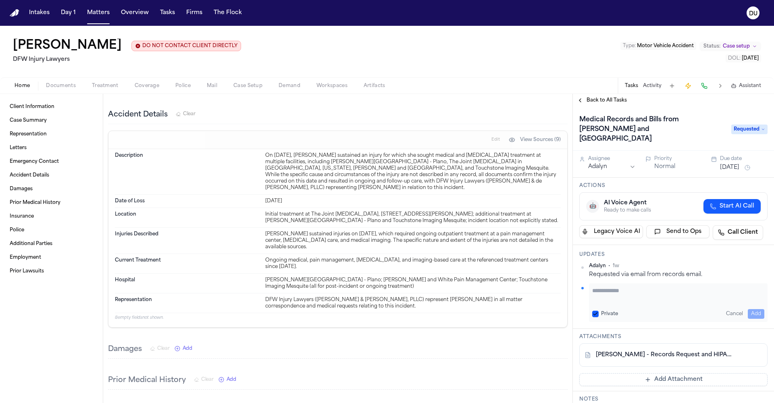
click at [614, 287] on textarea "Add your update" at bounding box center [678, 295] width 172 height 16
type textarea "**********"
click at [757, 309] on button "Add" at bounding box center [756, 314] width 17 height 10
click at [603, 102] on span "Back to All Tasks" at bounding box center [607, 100] width 40 height 6
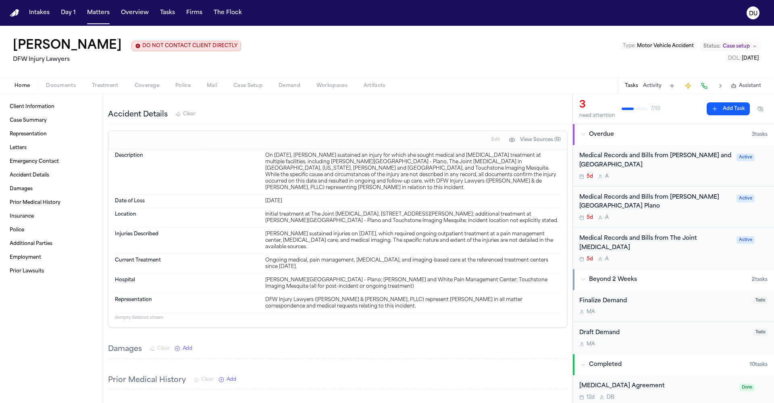
click at [666, 202] on div "Medical Records and Bills from Baylor Scott & White Medical Center Plano" at bounding box center [656, 202] width 152 height 19
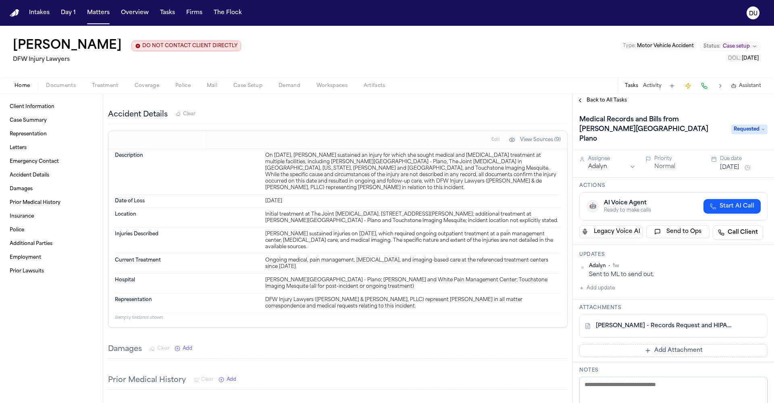
click at [645, 322] on link "V. Hansken - Records Request and HIPAA Release to Baylor Scott & White - 8.8.25" at bounding box center [665, 326] width 139 height 8
click at [627, 322] on link "V. Hansken - Records Request and HIPAA Release to Baylor Scott & White - 8.8.25" at bounding box center [665, 326] width 139 height 8
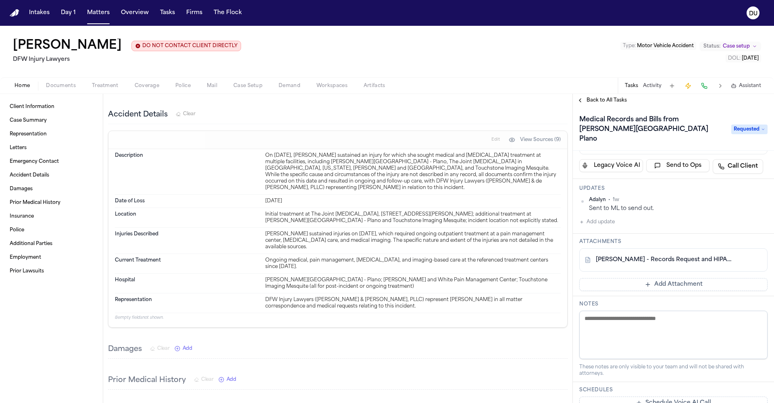
scroll to position [67, 0]
click at [654, 255] on link "V. Hansken - Records Request and HIPAA Release to Baylor Scott & White - 8.8.25" at bounding box center [665, 259] width 139 height 8
click at [596, 217] on button "Add update" at bounding box center [597, 222] width 35 height 10
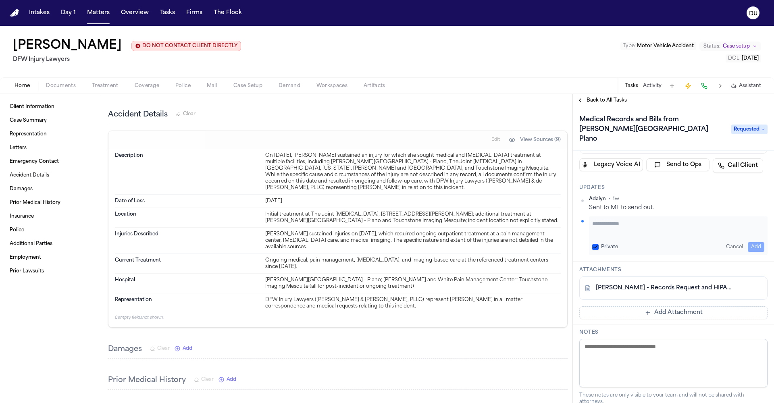
click at [620, 225] on textarea "Add your update" at bounding box center [678, 228] width 172 height 16
type textarea "*"
type textarea "**********"
click at [757, 242] on button "Add" at bounding box center [756, 247] width 17 height 10
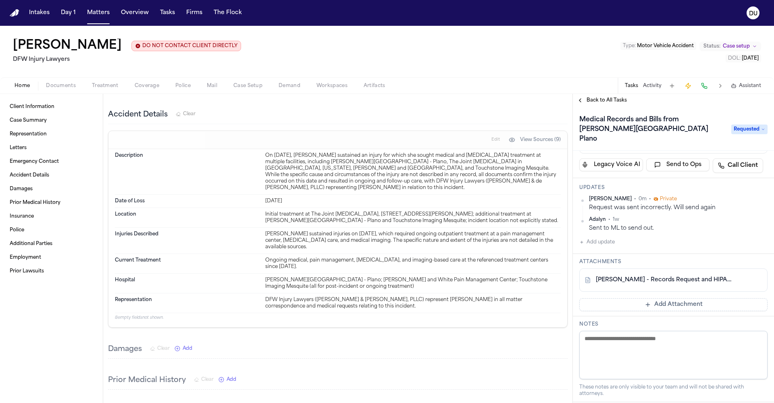
click at [600, 101] on span "Back to All Tasks" at bounding box center [607, 100] width 40 height 6
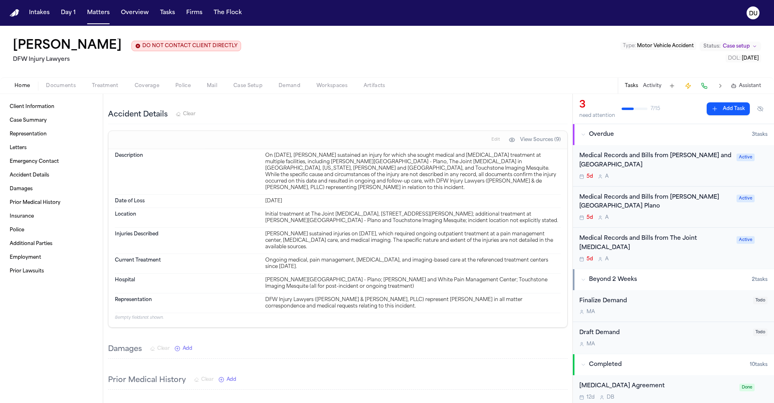
click at [652, 241] on div "Medical Records and Bills from The Joint Chiropractic" at bounding box center [656, 243] width 152 height 19
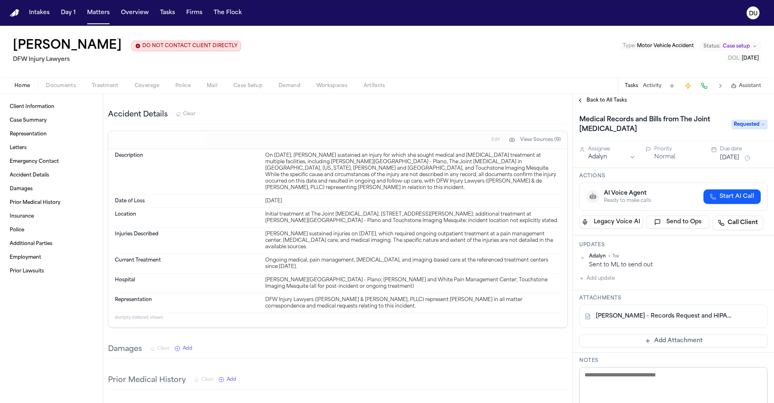
click at [593, 281] on button "Add update" at bounding box center [597, 279] width 35 height 10
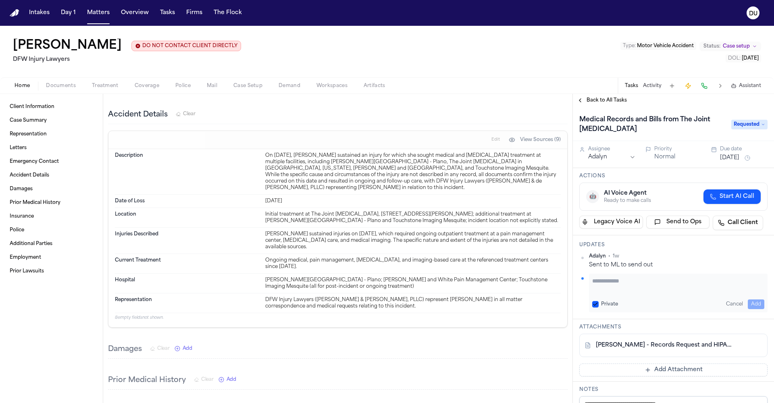
click at [622, 285] on textarea "Add your update" at bounding box center [678, 285] width 172 height 16
type textarea "*"
type textarea "**********"
click at [756, 303] on button "Add" at bounding box center [756, 305] width 17 height 10
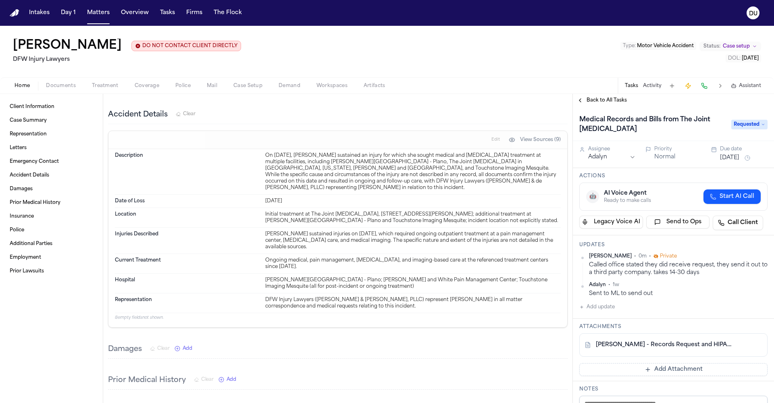
click at [607, 104] on span "Back to All Tasks" at bounding box center [607, 100] width 40 height 6
